Goal: Obtain resource: Obtain resource

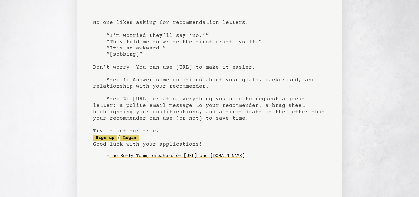
scroll to position [73, 0]
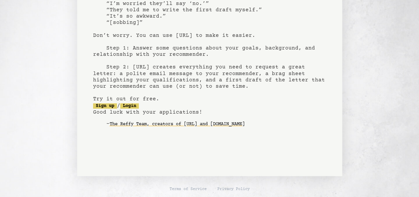
click at [141, 108] on pre "bragsheet.ai recommendation letters made easy No one likes asking for recommend…" at bounding box center [209, 43] width 233 height 194
click at [139, 105] on link "Login" at bounding box center [129, 105] width 19 height 5
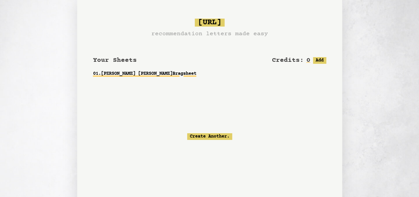
click at [200, 74] on link "01 . [PERSON_NAME] [PERSON_NAME] Bragsheet" at bounding box center [209, 74] width 233 height 12
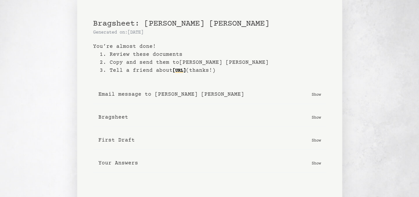
click at [316, 114] on p "Show" at bounding box center [316, 117] width 9 height 7
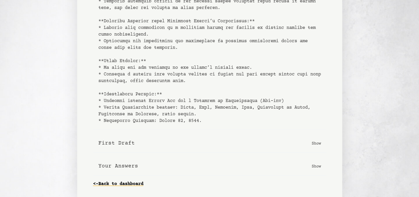
scroll to position [235, 0]
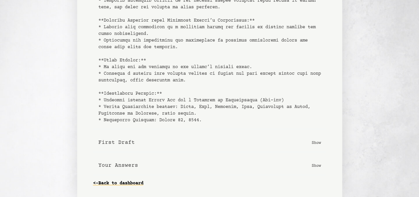
click at [309, 138] on button "First Draft Show" at bounding box center [209, 142] width 233 height 19
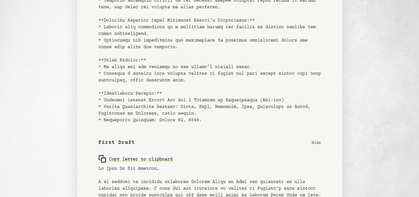
drag, startPoint x: 309, startPoint y: 138, endPoint x: 274, endPoint y: 159, distance: 40.9
